Goal: Task Accomplishment & Management: Manage account settings

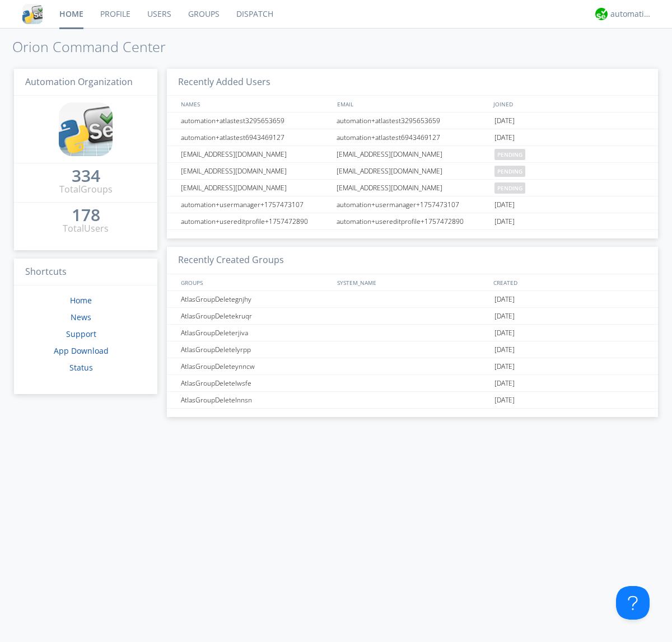
click at [203, 14] on link "Groups" at bounding box center [204, 14] width 48 height 28
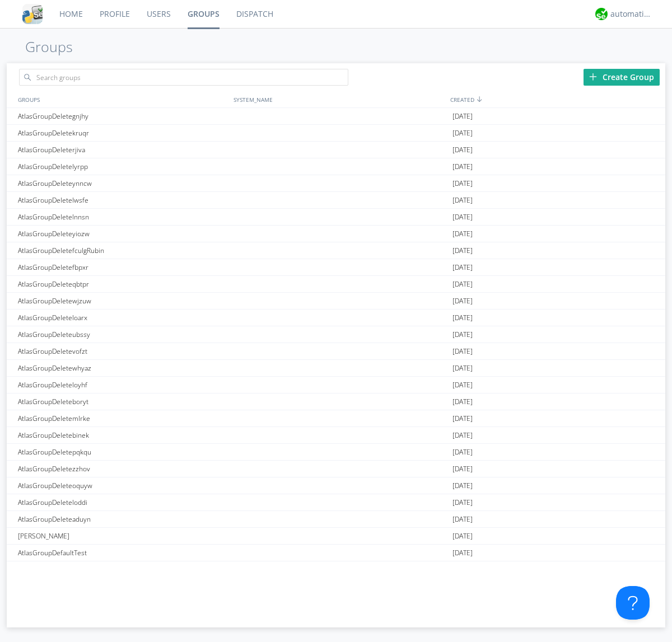
click at [621, 77] on div "Create Group" at bounding box center [621, 77] width 76 height 17
click at [203, 14] on link "Groups" at bounding box center [203, 14] width 49 height 28
type input "AtlasGroupDeletejohgg"
click at [158, 14] on link "Users" at bounding box center [158, 14] width 41 height 28
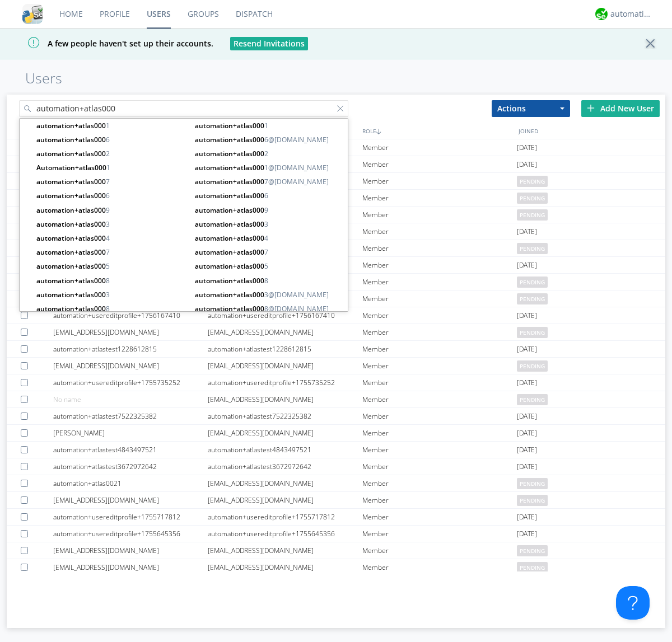
type input "automation+atlas000"
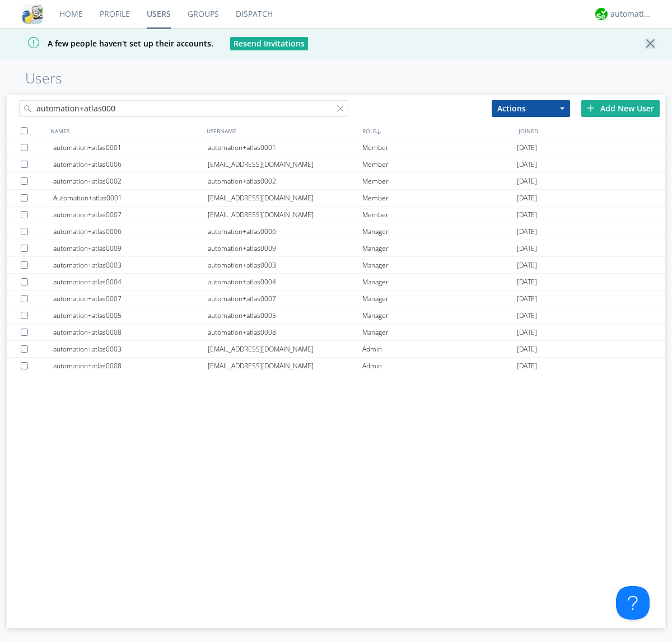
click at [24, 130] on div at bounding box center [24, 130] width 7 height 7
click at [531, 108] on button "Actions" at bounding box center [530, 108] width 78 height 17
click at [0, 0] on link "Add to Group" at bounding box center [0, 0] width 0 height 0
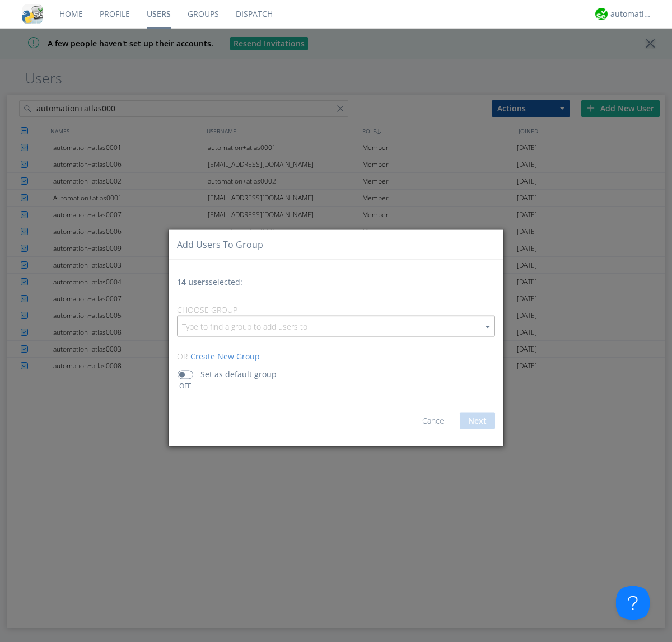
click at [336, 326] on input "button" at bounding box center [335, 326] width 317 height 20
click at [0, 0] on link "AtlasGroupDeletejohgg" at bounding box center [0, 0] width 0 height 0
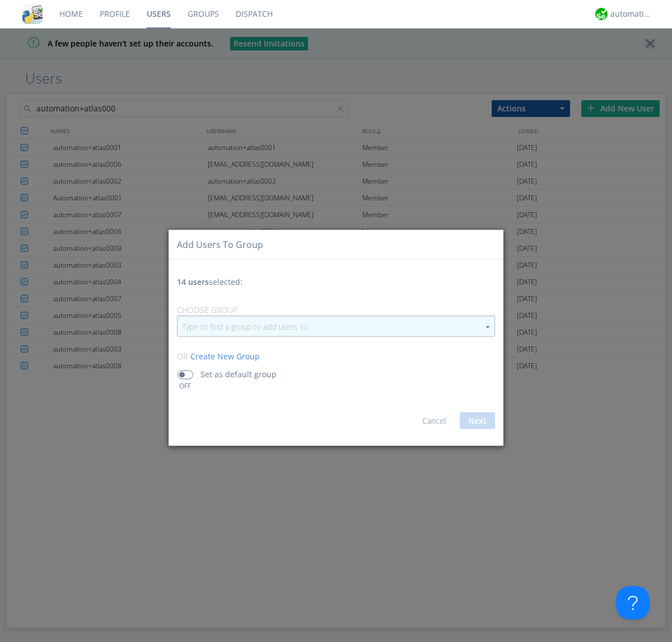
type input "AtlasGroupDeletejohgg"
click at [477, 420] on button "Next" at bounding box center [477, 420] width 35 height 17
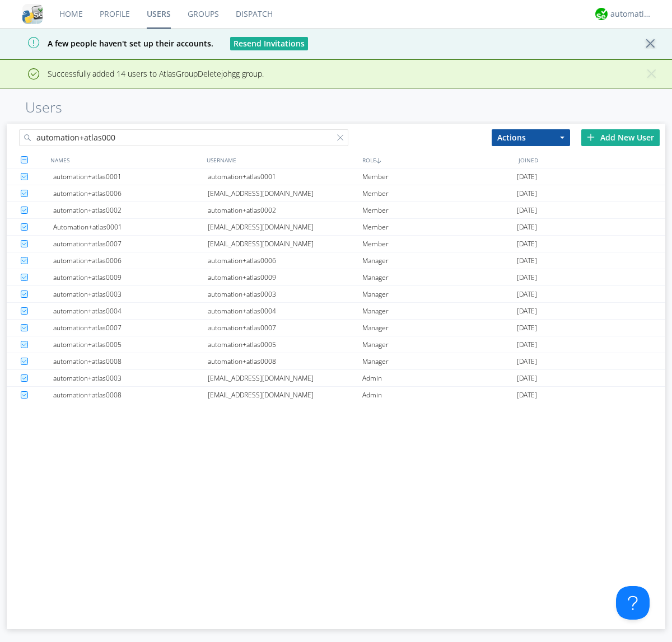
click at [203, 14] on link "Groups" at bounding box center [203, 14] width 48 height 28
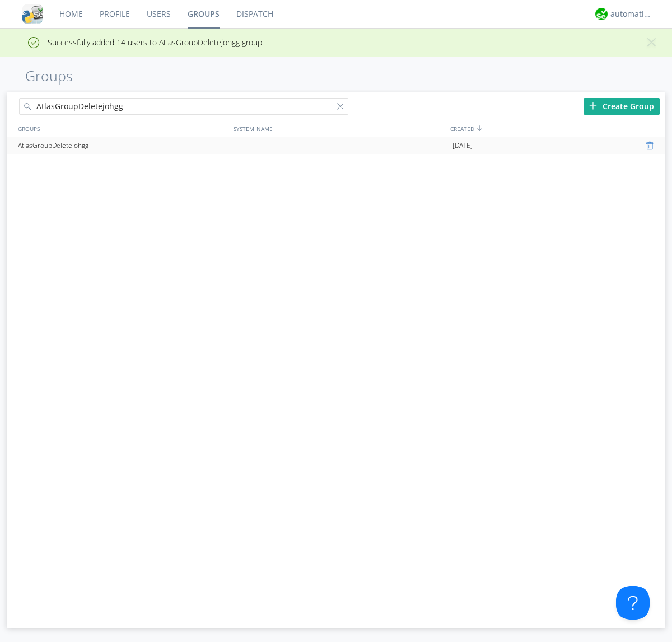
type input "AtlasGroupDeletejohgg"
click at [650, 146] on div at bounding box center [650, 145] width 11 height 9
